Goal: Information Seeking & Learning: Learn about a topic

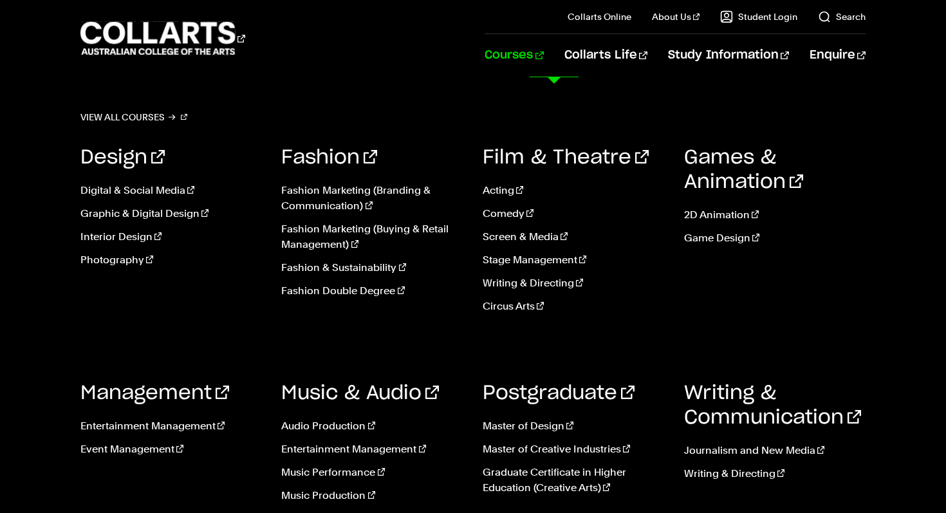
scroll to position [43, 0]
click at [343, 472] on link "Music Performance" at bounding box center [372, 472] width 182 height 15
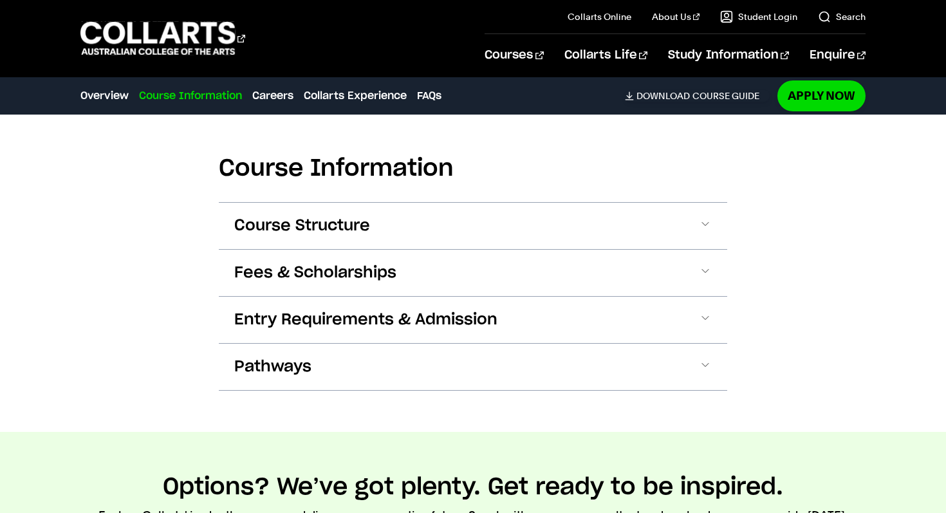
scroll to position [1189, 0]
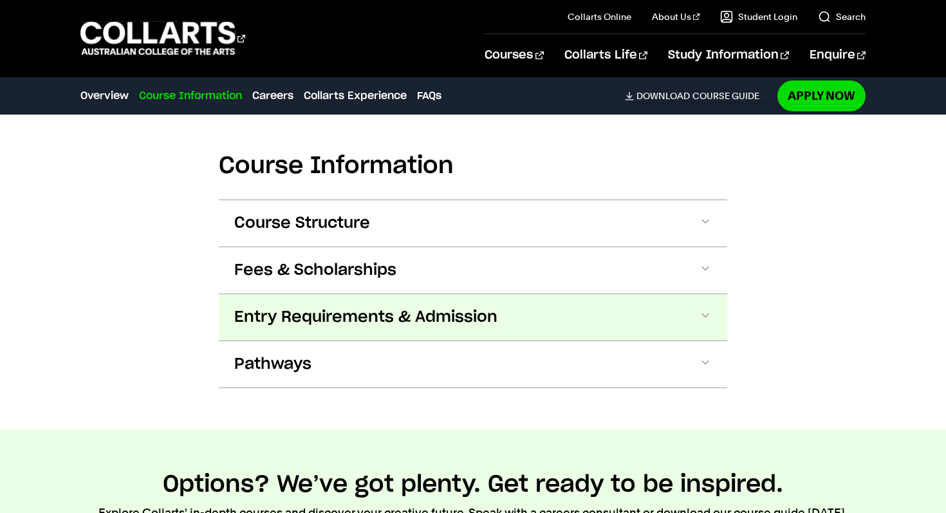
click at [350, 325] on span "Entry Requirements & Admission" at bounding box center [365, 317] width 263 height 21
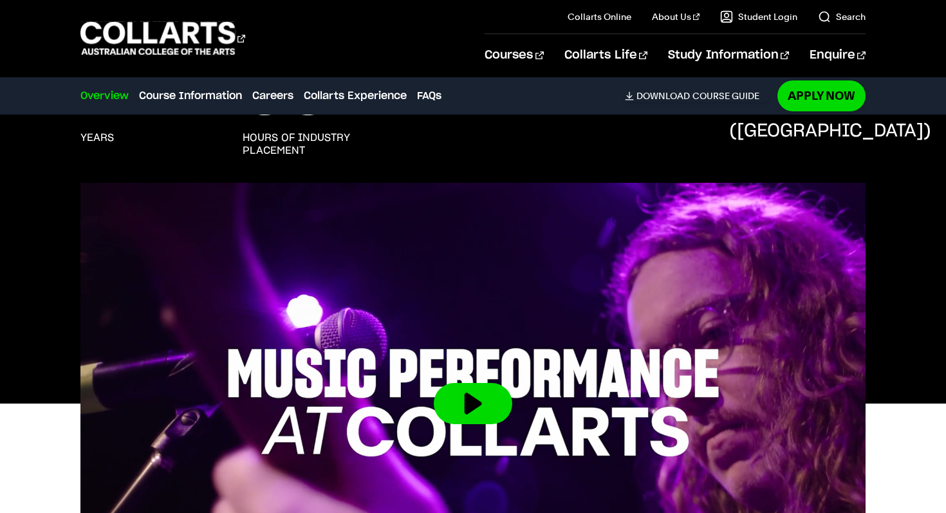
scroll to position [50, 0]
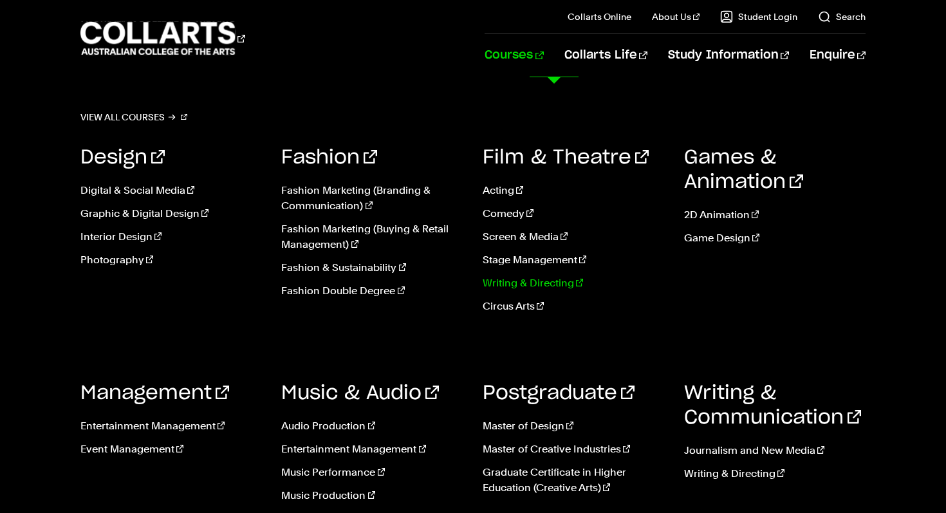
click at [543, 282] on link "Writing & Directing" at bounding box center [574, 283] width 182 height 15
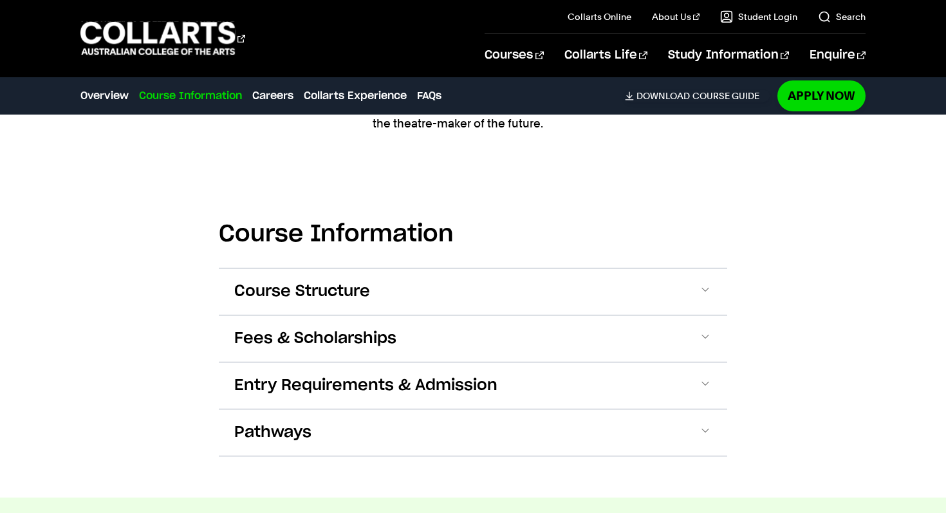
scroll to position [1435, 0]
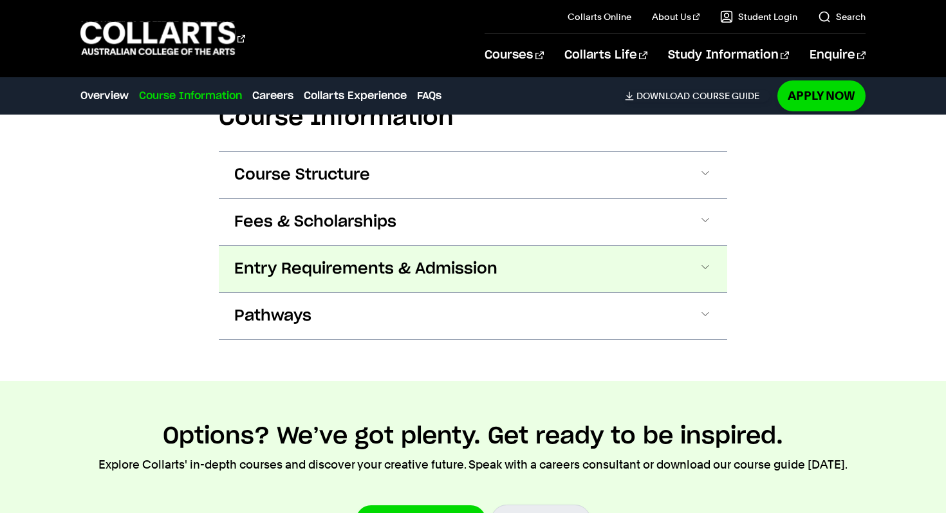
click at [390, 259] on span "Entry Requirements & Admission" at bounding box center [365, 269] width 263 height 21
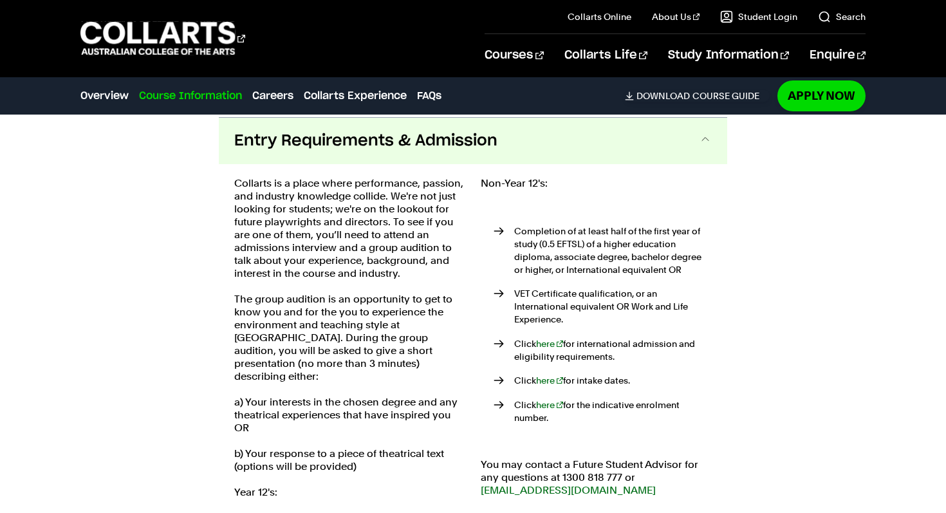
scroll to position [1567, 0]
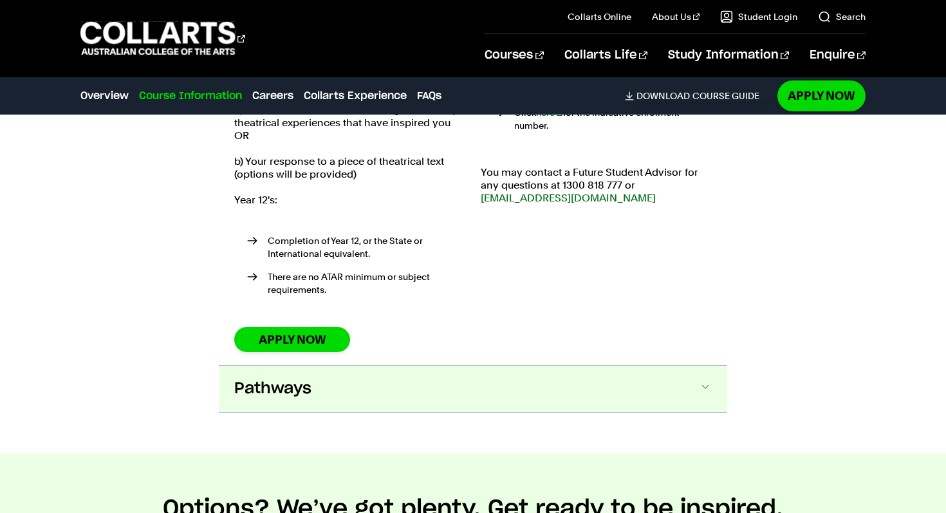
click at [381, 366] on button "Pathways" at bounding box center [473, 389] width 509 height 46
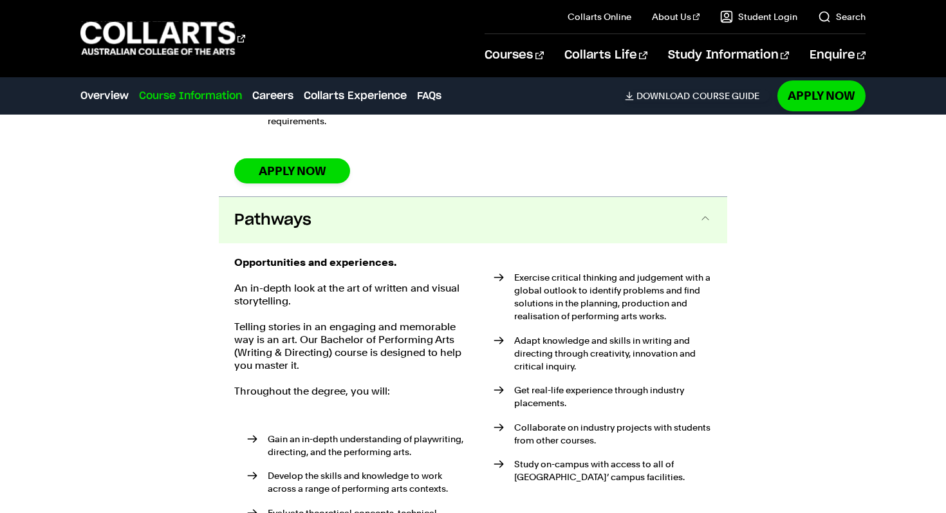
scroll to position [2067, 0]
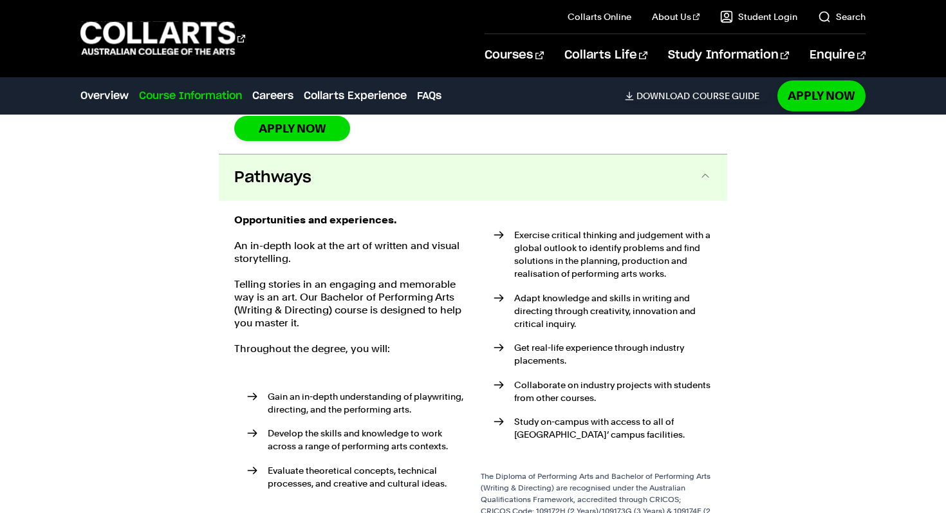
click at [389, 155] on button "Pathways" at bounding box center [473, 178] width 509 height 46
